Goal: Check status

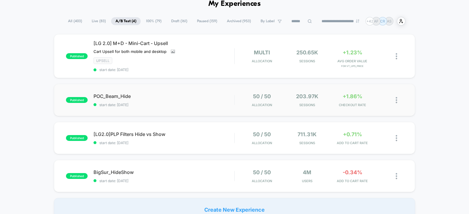
scroll to position [30, 0]
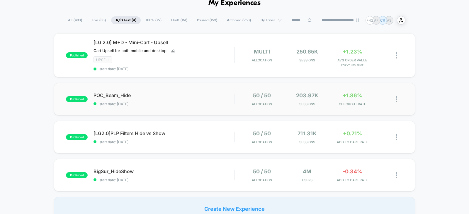
click at [203, 90] on div "published POC_Beam_Hide start date: 9/8/2025 50 / 50 Allocation 203.97k Session…" at bounding box center [234, 99] width 361 height 32
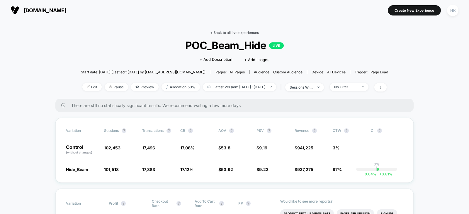
click at [220, 33] on link "< Back to all live experiences" at bounding box center [234, 32] width 49 height 4
click at [235, 33] on link "< Back to all live experiences" at bounding box center [234, 32] width 49 height 4
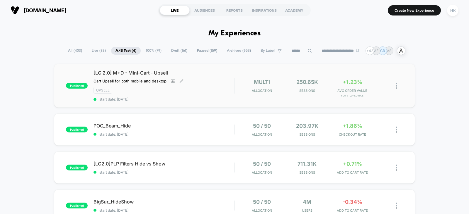
click at [224, 83] on div "[LG 2.0] M+D - Mini-Cart - Upsell Cart Upsell for both mobile and desktop Click…" at bounding box center [163, 86] width 141 height 32
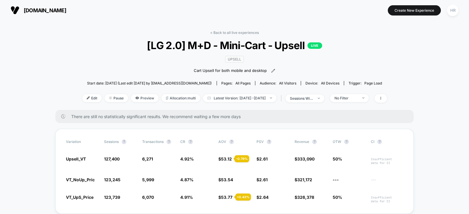
click at [231, 33] on link "< Back to all live experiences" at bounding box center [234, 32] width 49 height 4
